Goal: Task Accomplishment & Management: Manage account settings

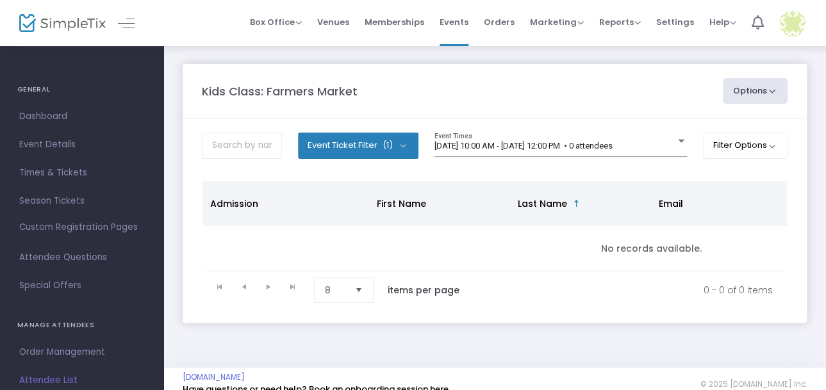
click at [74, 29] on img at bounding box center [62, 23] width 86 height 19
